Goal: Communication & Community: Answer question/provide support

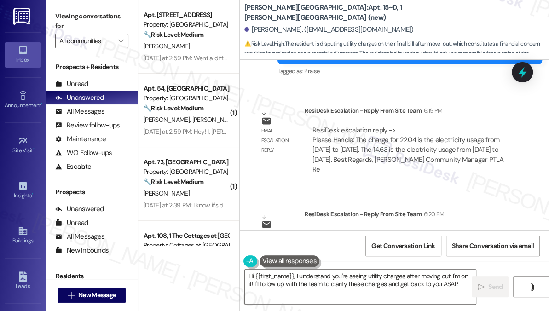
scroll to position [4752, 0]
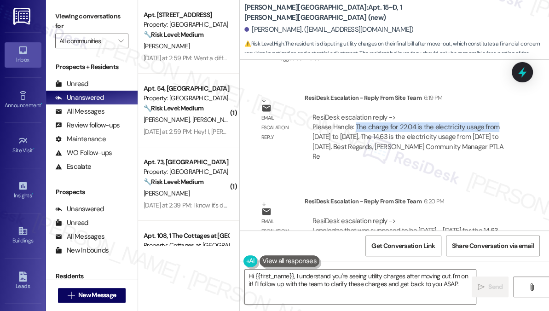
drag, startPoint x: 355, startPoint y: 78, endPoint x: 497, endPoint y: 78, distance: 141.7
click at [497, 113] on div "ResiDesk escalation reply -> Please Handle: The charge for 22.04 is the electri…" at bounding box center [412, 137] width 200 height 49
copy div "The charge for 22.04 is the electricity usage from"
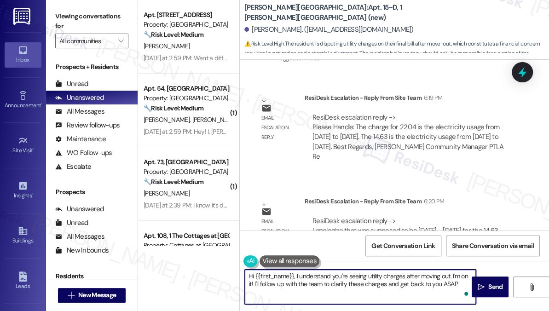
drag, startPoint x: 457, startPoint y: 288, endPoint x: 295, endPoint y: 277, distance: 162.4
click at [295, 277] on textarea "Hi {{first_name}}, I understand you're seeing utility charges after moving out.…" at bounding box center [360, 287] width 231 height 35
paste textarea "The charge for 22.04 is the electricity usage from"
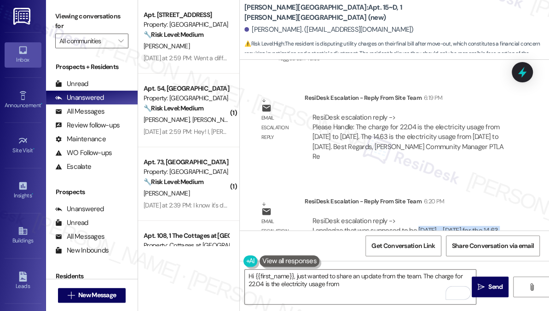
drag, startPoint x: 417, startPoint y: 181, endPoint x: 504, endPoint y: 183, distance: 87.5
click at [504, 216] on div "ResiDesk escalation reply -> I apologize that was supposed to be [DATE] - [DATE…" at bounding box center [412, 240] width 200 height 49
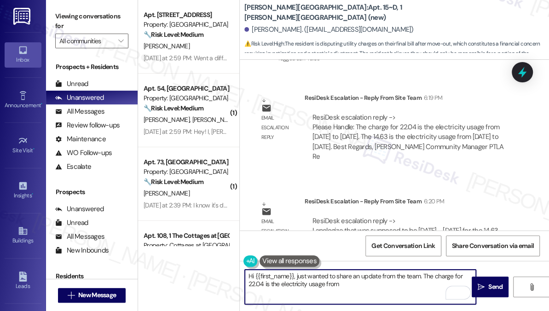
click at [353, 288] on textarea "Hi {{first_name}}, just wanted to share an update from the team. The charge for…" at bounding box center [360, 287] width 231 height 35
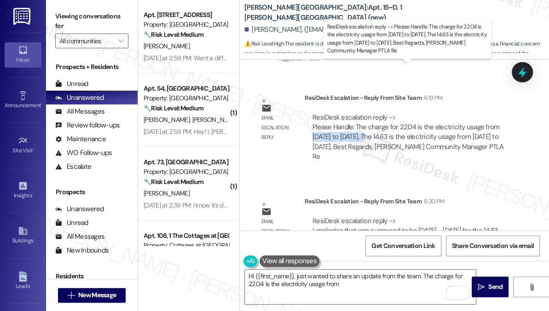
drag, startPoint x: 312, startPoint y: 87, endPoint x: 362, endPoint y: 87, distance: 50.6
click at [362, 113] on div "ResiDesk escalation reply -> Please Handle: The charge for 22.04 is the electri…" at bounding box center [412, 137] width 200 height 49
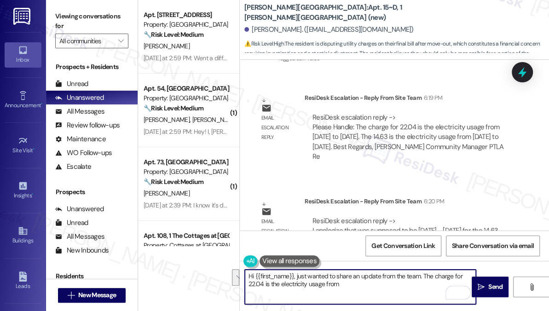
drag, startPoint x: 408, startPoint y: 283, endPoint x: 422, endPoint y: 276, distance: 16.5
click at [422, 276] on textarea "Hi {{first_name}}, just wanted to share an update from the team. The charge for…" at bounding box center [360, 287] width 231 height 35
paste textarea "[DATE] to [DATE]. The 14.63 is the electricity usage from [DATE] to [DATE]."
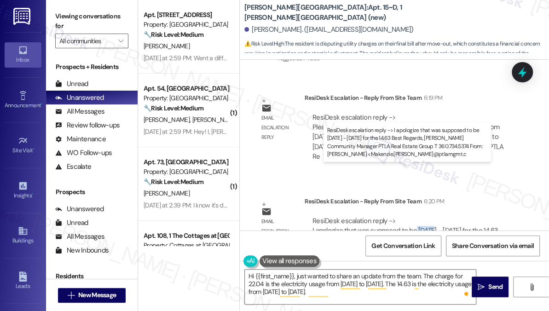
drag, startPoint x: 416, startPoint y: 182, endPoint x: 432, endPoint y: 181, distance: 15.7
click at [432, 216] on div "ResiDesk escalation reply -> I apologize that was supposed to be [DATE] - [DATE…" at bounding box center [405, 240] width 186 height 49
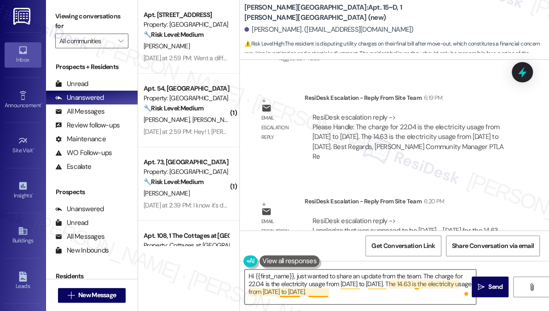
click at [315, 290] on textarea "Hi {{first_name}}, just wanted to share an update from the team. The charge for…" at bounding box center [360, 287] width 231 height 35
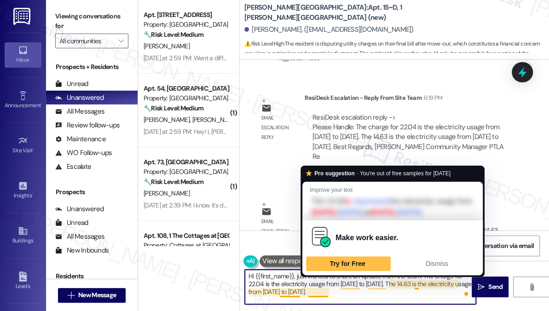
click at [315, 290] on textarea "Hi {{first_name}}, just wanted to share an update from the team. The charge for…" at bounding box center [360, 287] width 231 height 35
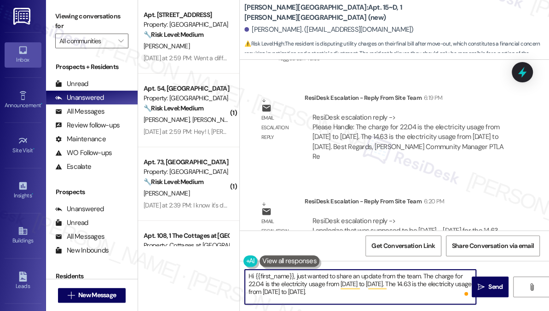
click at [351, 296] on textarea "Hi {{first_name}}, just wanted to share an update from the team. The charge for…" at bounding box center [360, 287] width 231 height 35
click at [389, 283] on textarea "Hi {{first_name}}, just wanted to share an update from the team. The charge for…" at bounding box center [360, 287] width 231 height 35
click at [360, 295] on textarea "Hi {{first_name}}, just wanted to share an update from the team. The charge for…" at bounding box center [360, 287] width 231 height 35
click at [358, 293] on textarea "Hi {{first_name}}, just wanted to share an update from the team. The charge for…" at bounding box center [360, 287] width 231 height 35
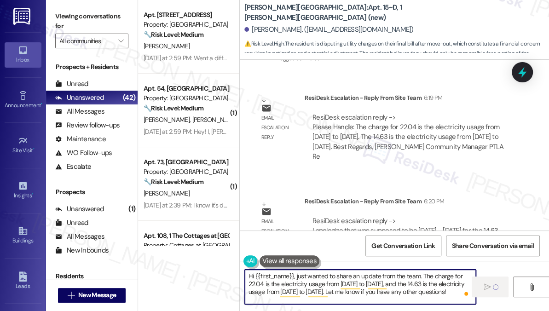
type textarea "Hi {{first_name}}, just wanted to share an update from the team. The charge for…"
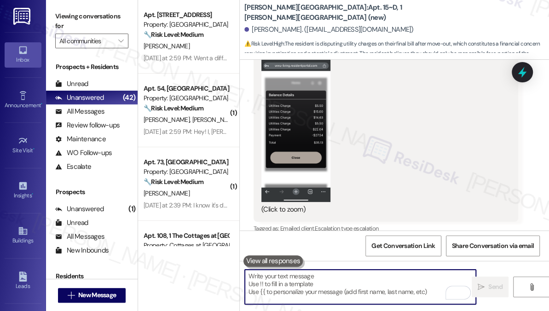
scroll to position [4334, 0]
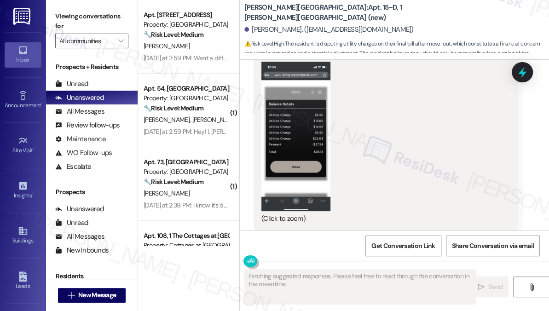
scroll to position [4334, 0]
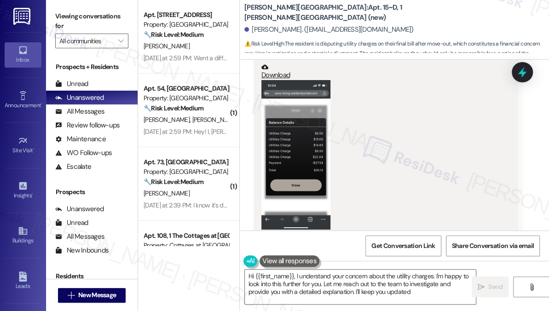
type textarea "Hi {{first_name}}, I understand your concern about the utility charges. I'm hap…"
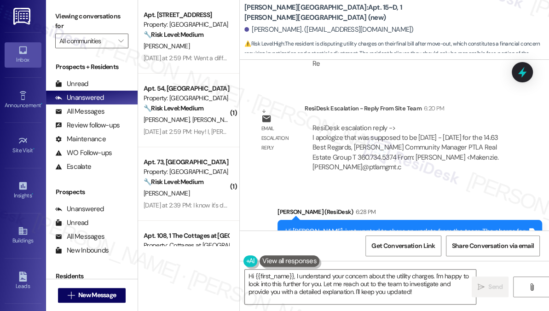
scroll to position [4850, 0]
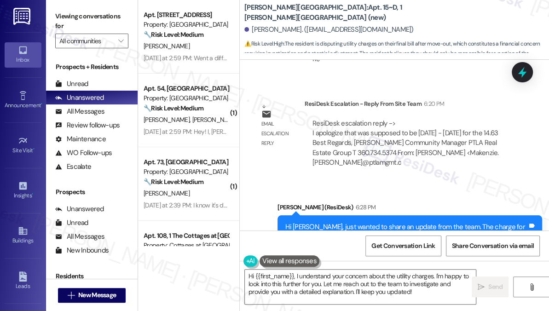
click at [321, 222] on div "Hi [PERSON_NAME], just wanted to share an update from the team. The charge for …" at bounding box center [406, 236] width 242 height 29
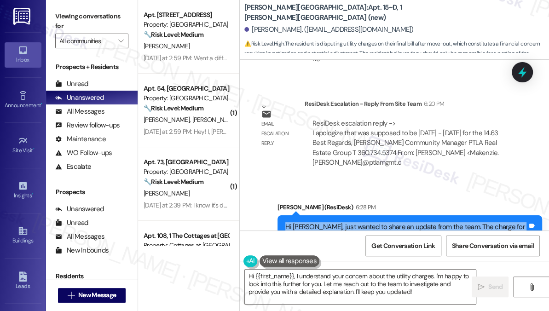
click at [321, 222] on div "Hi [PERSON_NAME], just wanted to share an update from the team. The charge for …" at bounding box center [406, 236] width 242 height 29
click at [383, 222] on div "Hi [PERSON_NAME], just wanted to share an update from the team. The charge for …" at bounding box center [406, 236] width 242 height 29
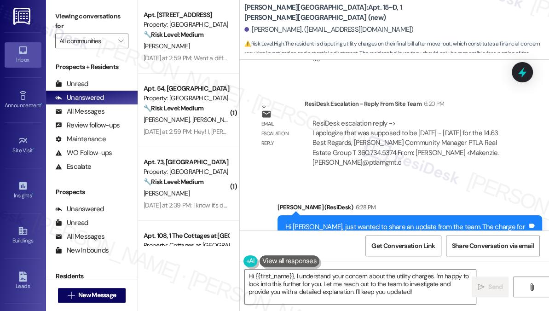
click at [383, 222] on div "Hi [PERSON_NAME], just wanted to share an update from the team. The charge for …" at bounding box center [406, 236] width 242 height 29
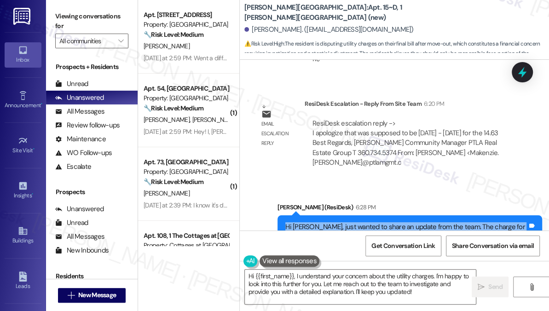
click at [383, 222] on div "Hi [PERSON_NAME], just wanted to share an update from the team. The charge for …" at bounding box center [406, 236] width 242 height 29
click at [380, 222] on div "Hi [PERSON_NAME], just wanted to share an update from the team. The charge for …" at bounding box center [406, 236] width 242 height 29
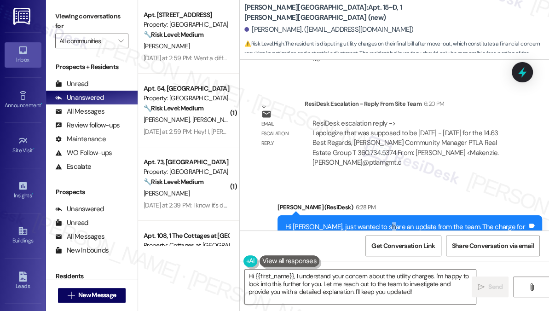
click at [380, 222] on div "Hi [PERSON_NAME], just wanted to share an update from the team. The charge for …" at bounding box center [406, 236] width 242 height 29
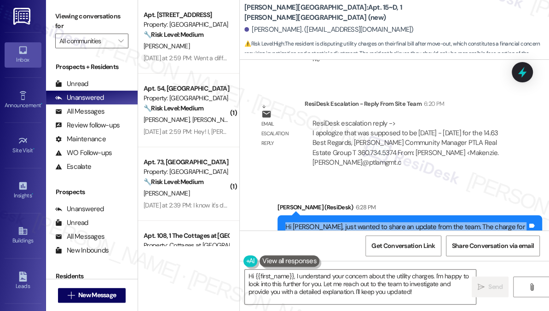
click at [380, 222] on div "Hi [PERSON_NAME], just wanted to share an update from the team. The charge for …" at bounding box center [406, 236] width 242 height 29
click at [401, 222] on div "Hi [PERSON_NAME], just wanted to share an update from the team. The charge for …" at bounding box center [406, 236] width 242 height 29
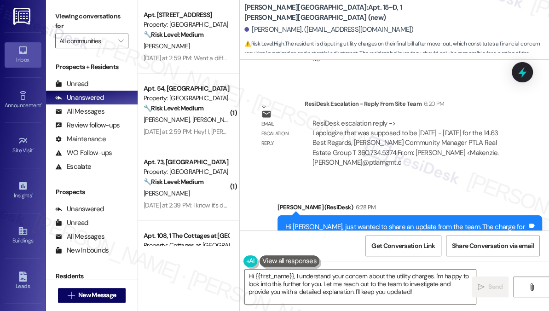
click at [401, 222] on div "Hi [PERSON_NAME], just wanted to share an update from the team. The charge for …" at bounding box center [406, 236] width 242 height 29
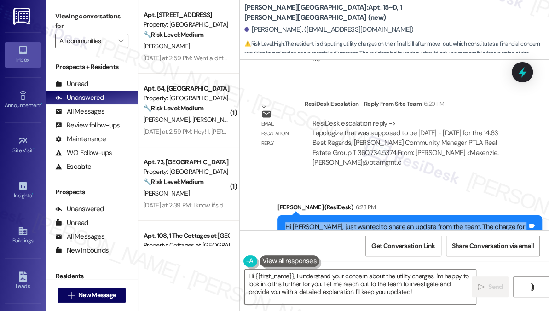
click at [401, 222] on div "Hi [PERSON_NAME], just wanted to share an update from the team. The charge for …" at bounding box center [406, 236] width 242 height 29
click at [400, 222] on div "Hi [PERSON_NAME], just wanted to share an update from the team. The charge for …" at bounding box center [406, 236] width 242 height 29
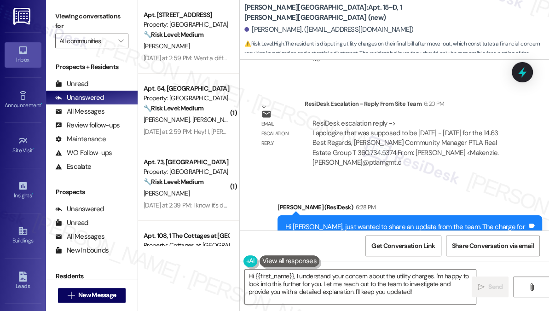
click at [400, 222] on div "Hi [PERSON_NAME], just wanted to share an update from the team. The charge for …" at bounding box center [406, 236] width 242 height 29
click at [394, 222] on div "Hi [PERSON_NAME], just wanted to share an update from the team. The charge for …" at bounding box center [406, 236] width 242 height 29
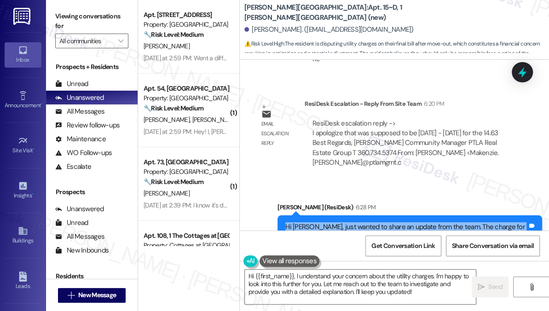
click at [394, 222] on div "Hi [PERSON_NAME], just wanted to share an update from the team. The charge for …" at bounding box center [406, 236] width 242 height 29
